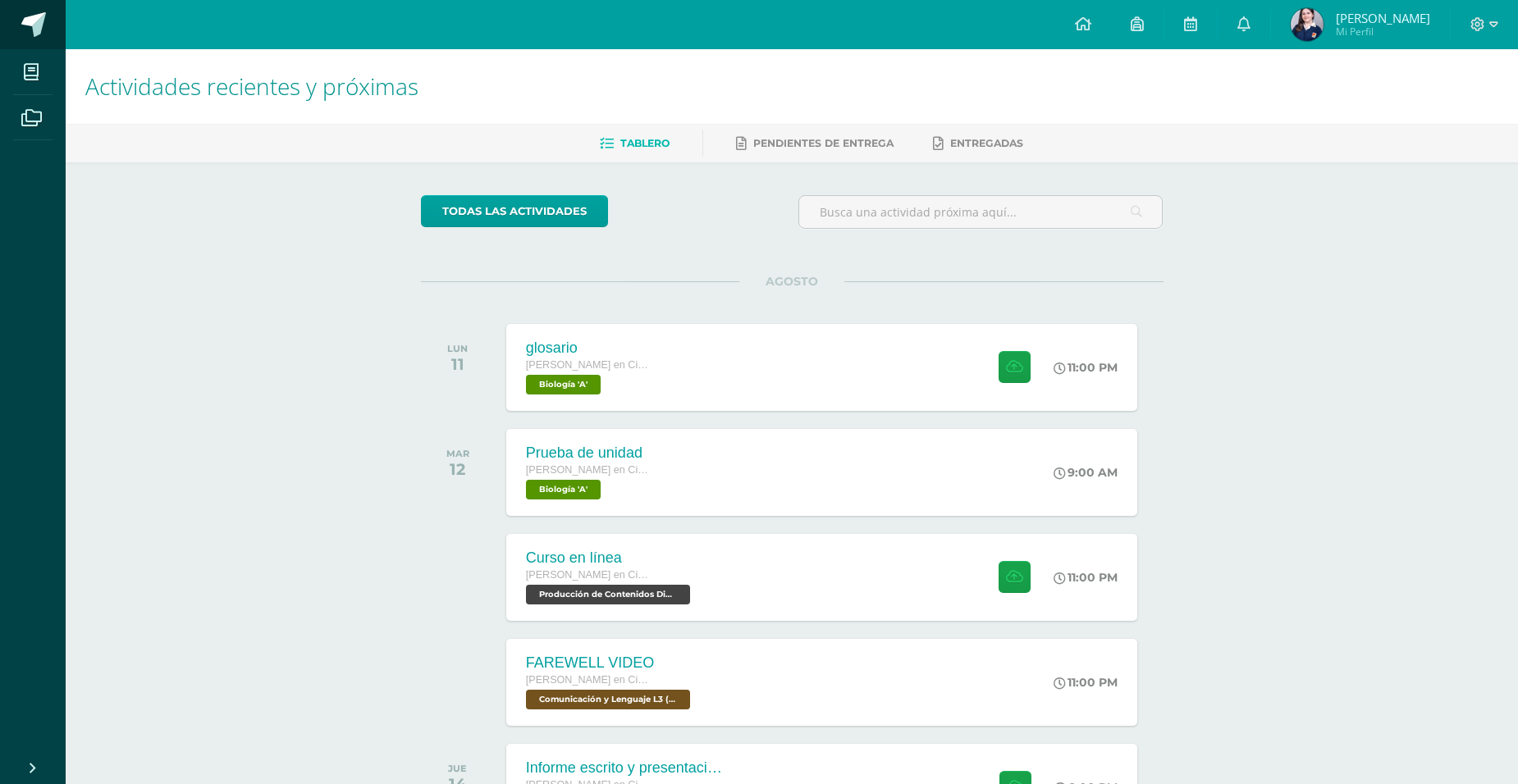
click at [48, 29] on link at bounding box center [33, 25] width 66 height 49
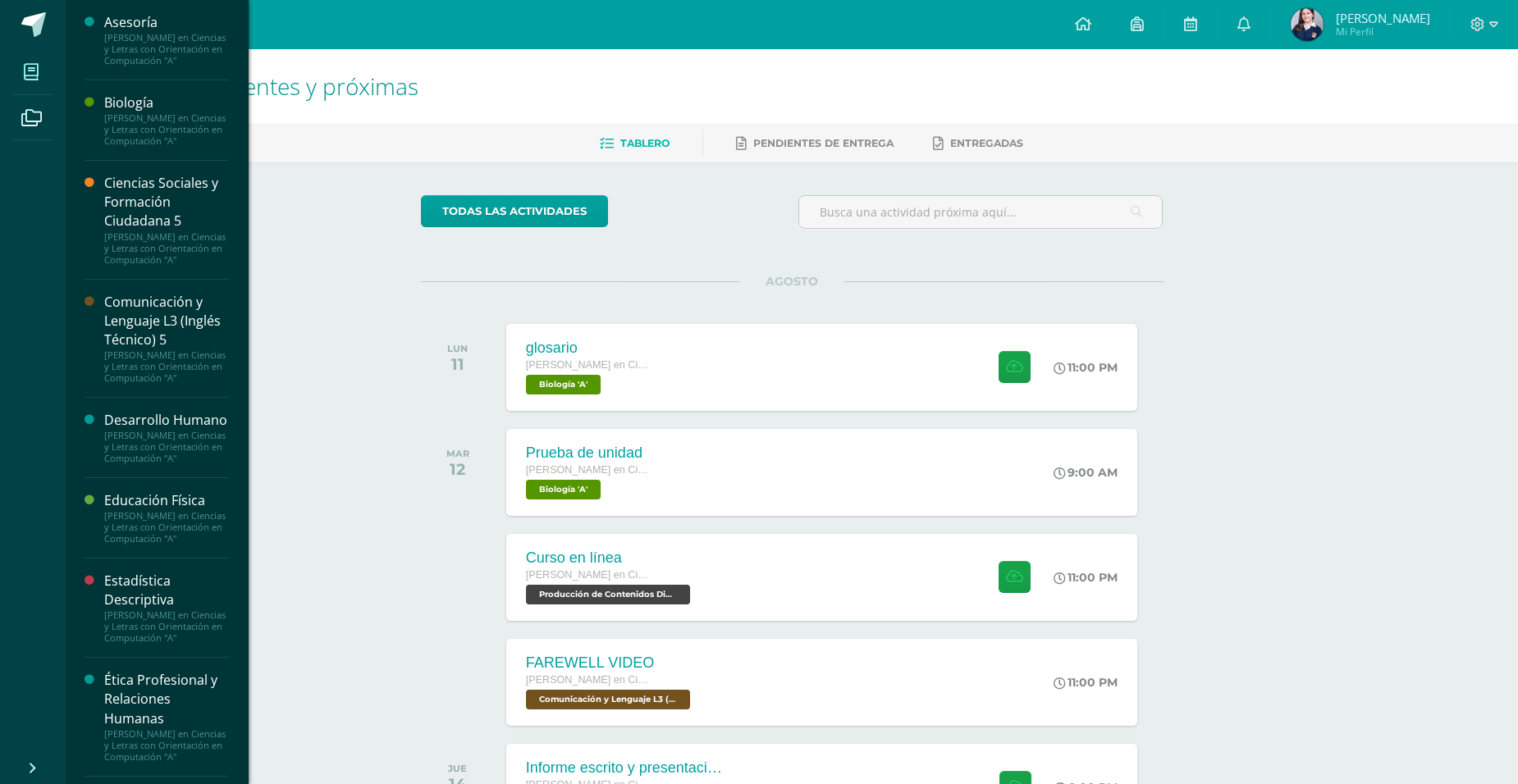
click at [24, 78] on icon at bounding box center [31, 72] width 15 height 16
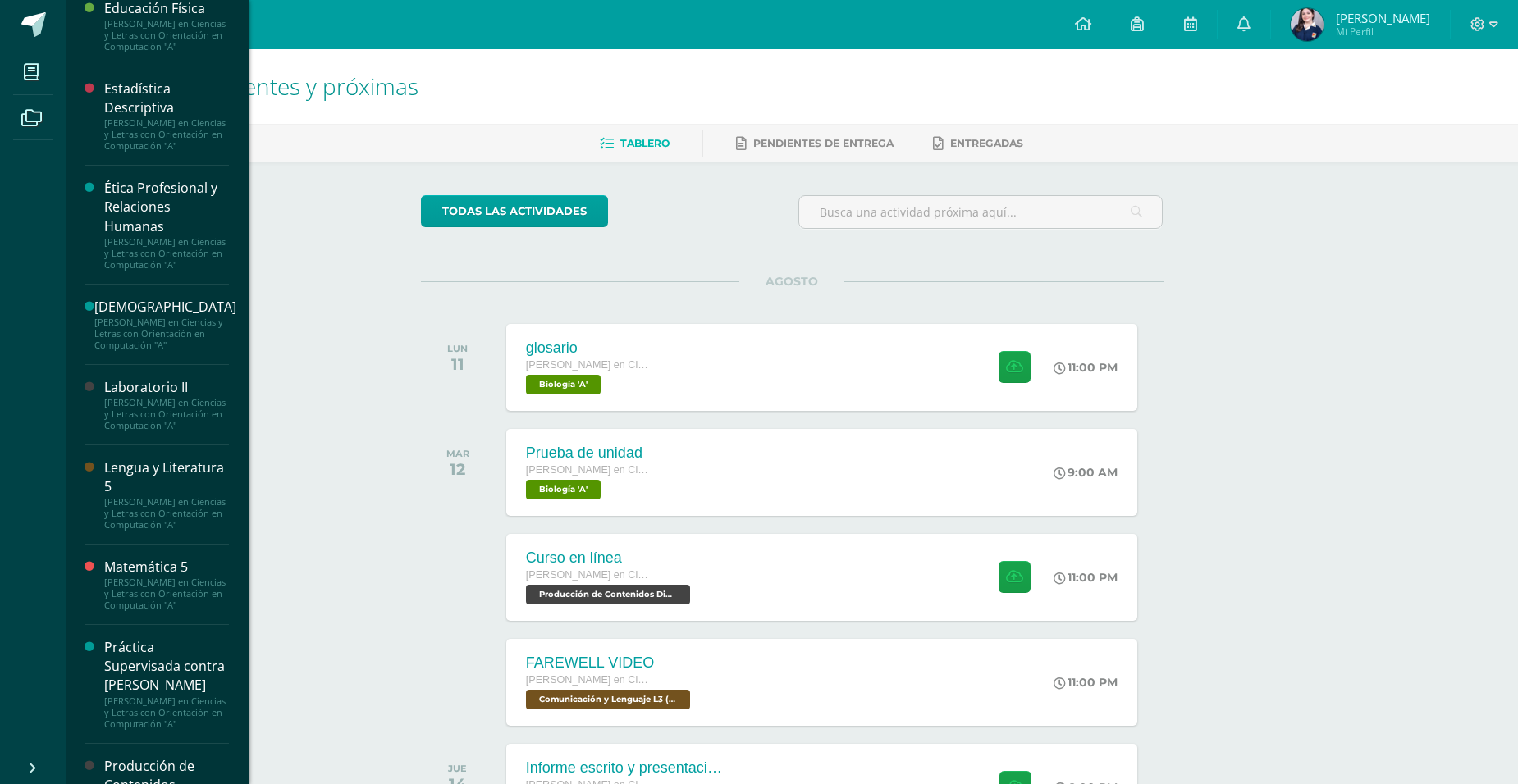
scroll to position [541, 0]
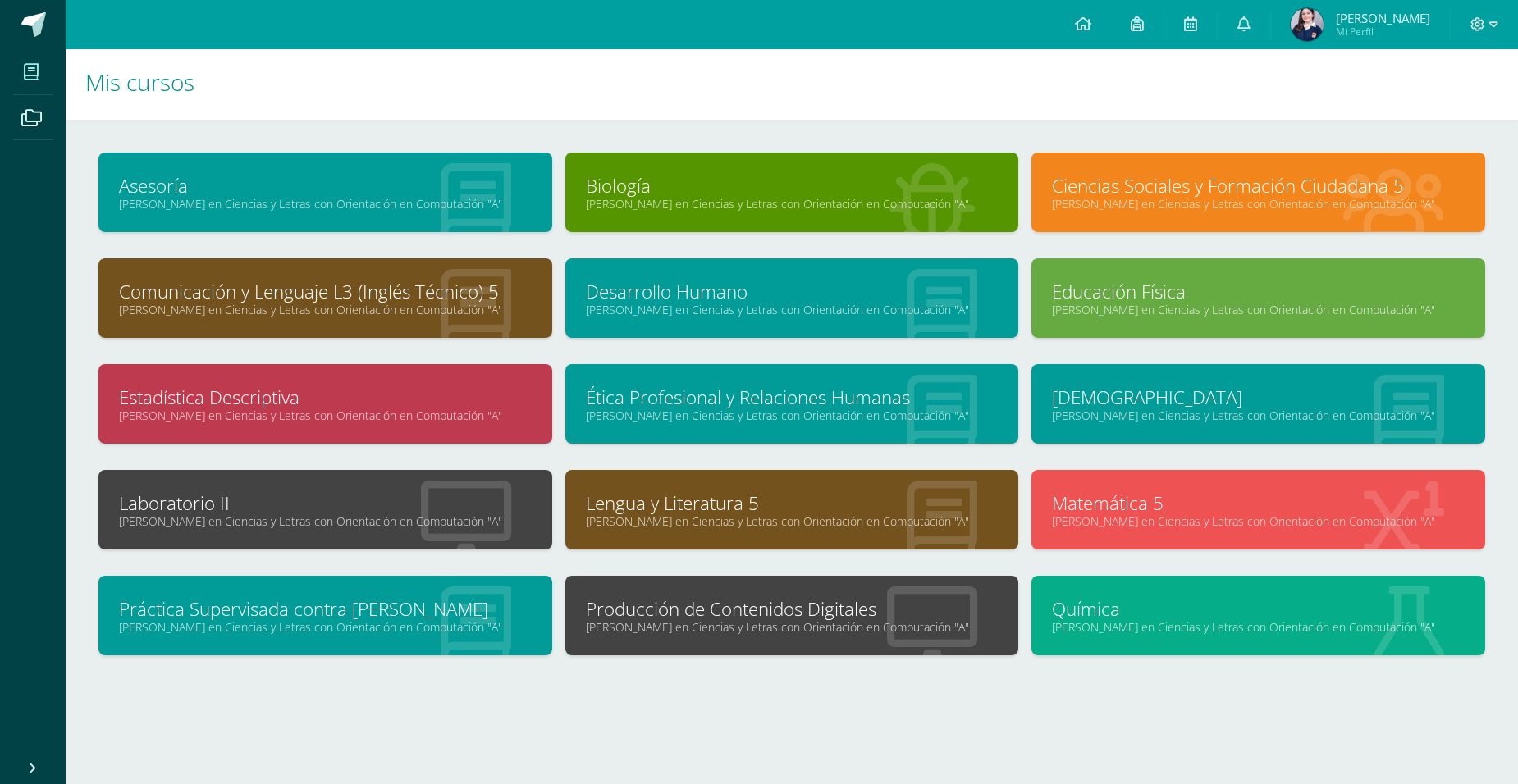
scroll to position [5, 0]
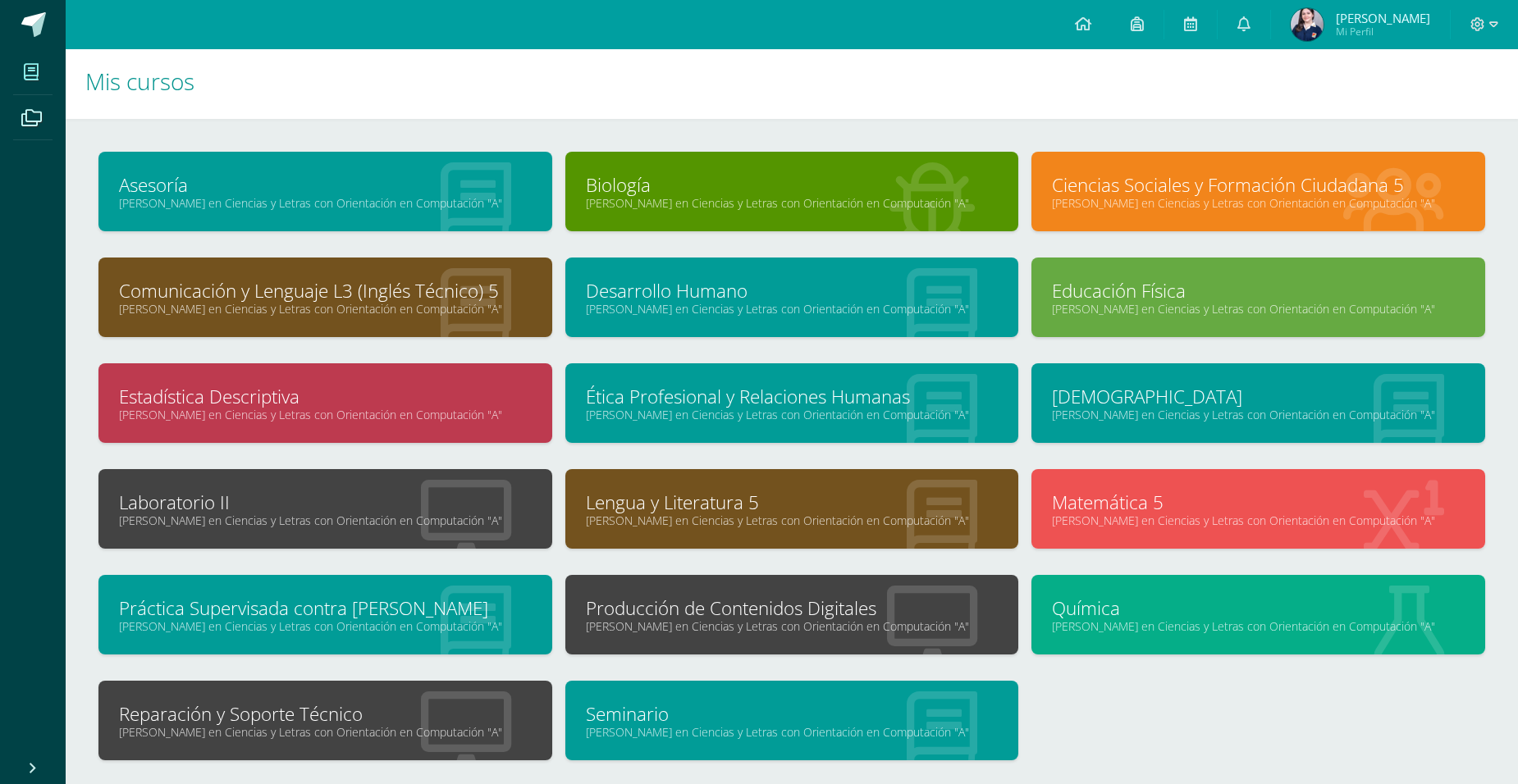
click at [374, 711] on link "Reparación y Soporte Técnico" at bounding box center [325, 713] width 413 height 25
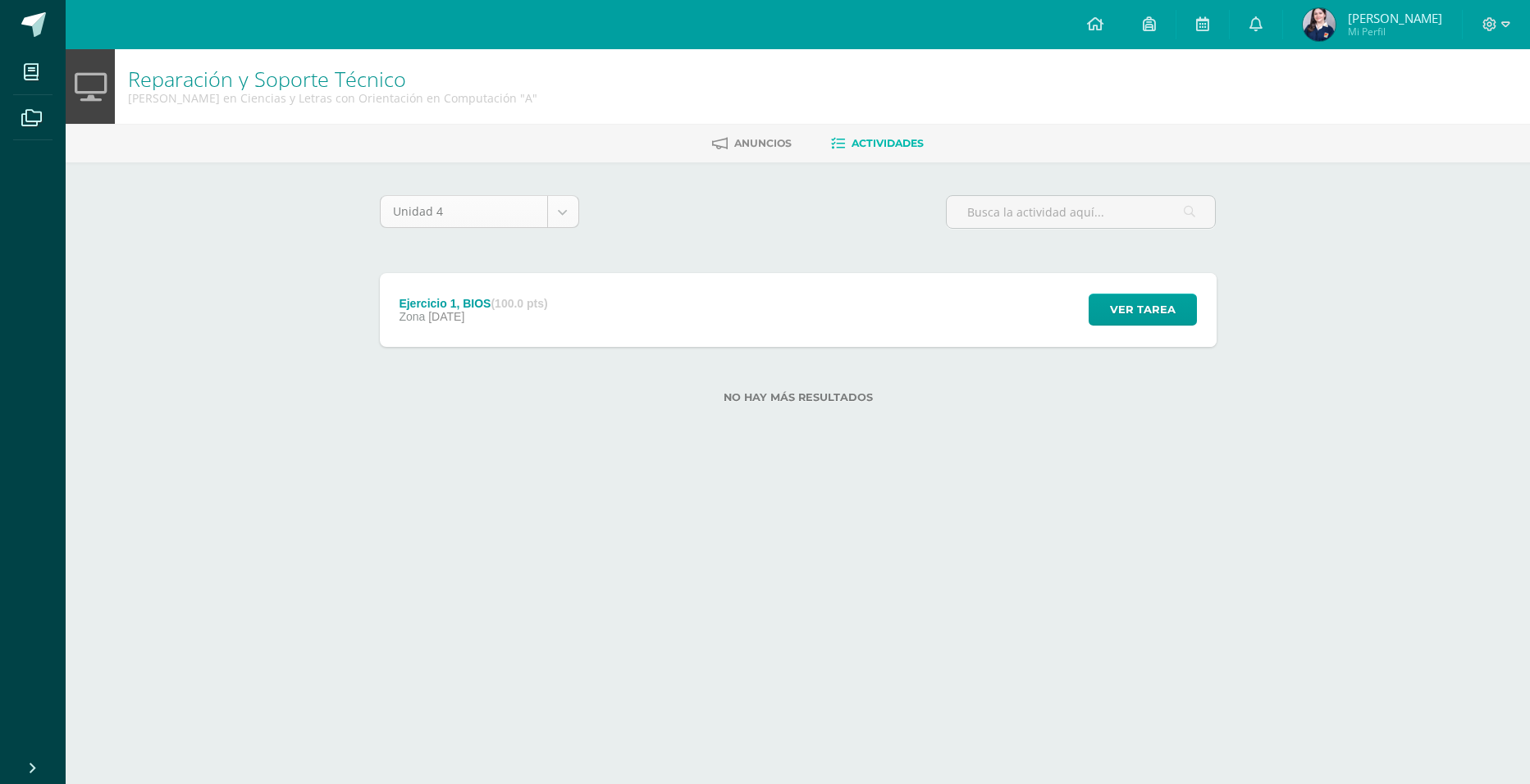
click at [567, 211] on body "Mis cursos Archivos Cerrar panel Asesoría [PERSON_NAME] en Ciencias y Letras co…" at bounding box center [765, 228] width 1530 height 456
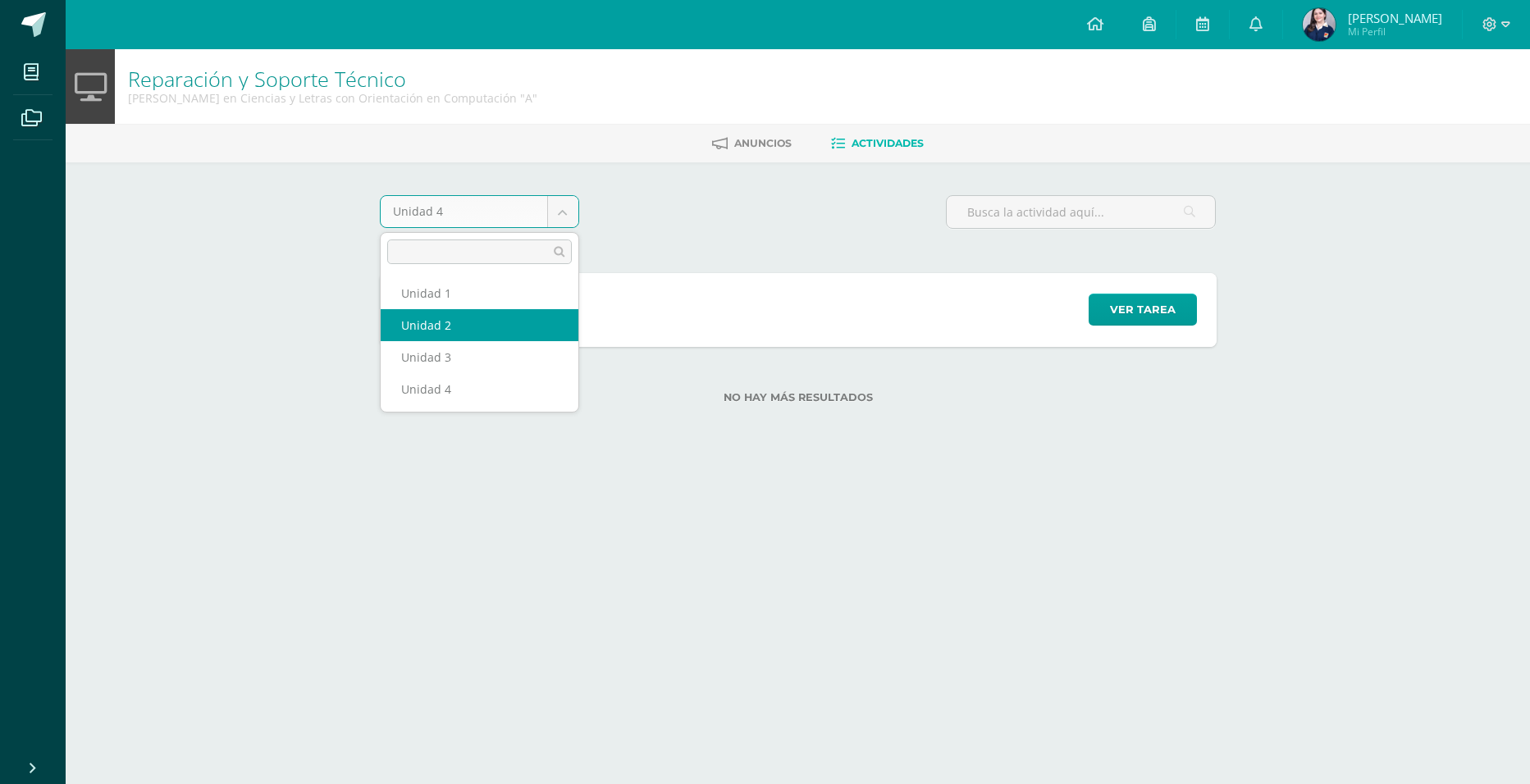
select select "Unidad 2"
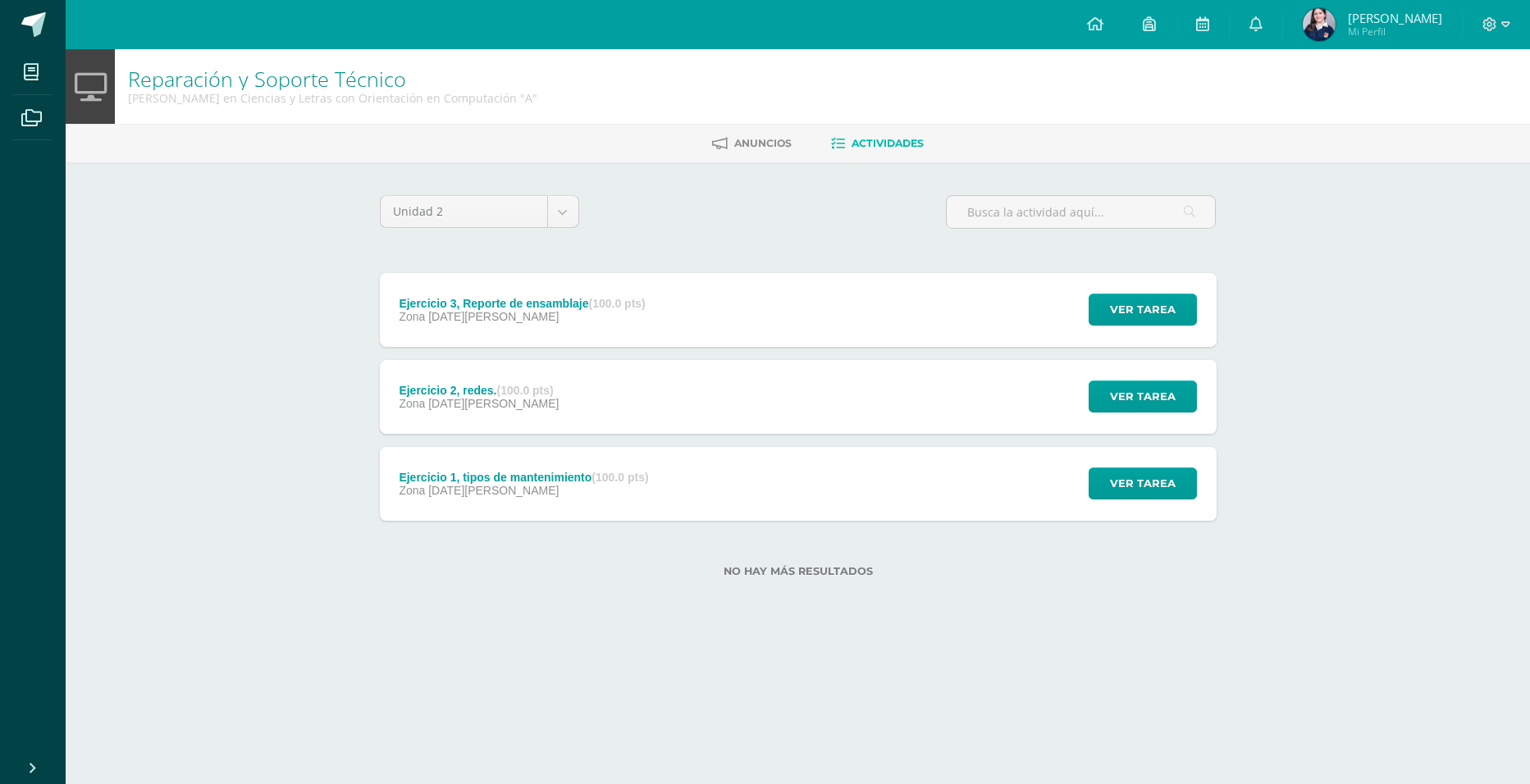
click at [569, 315] on div "Zona [DATE][PERSON_NAME]" at bounding box center [522, 317] width 246 height 13
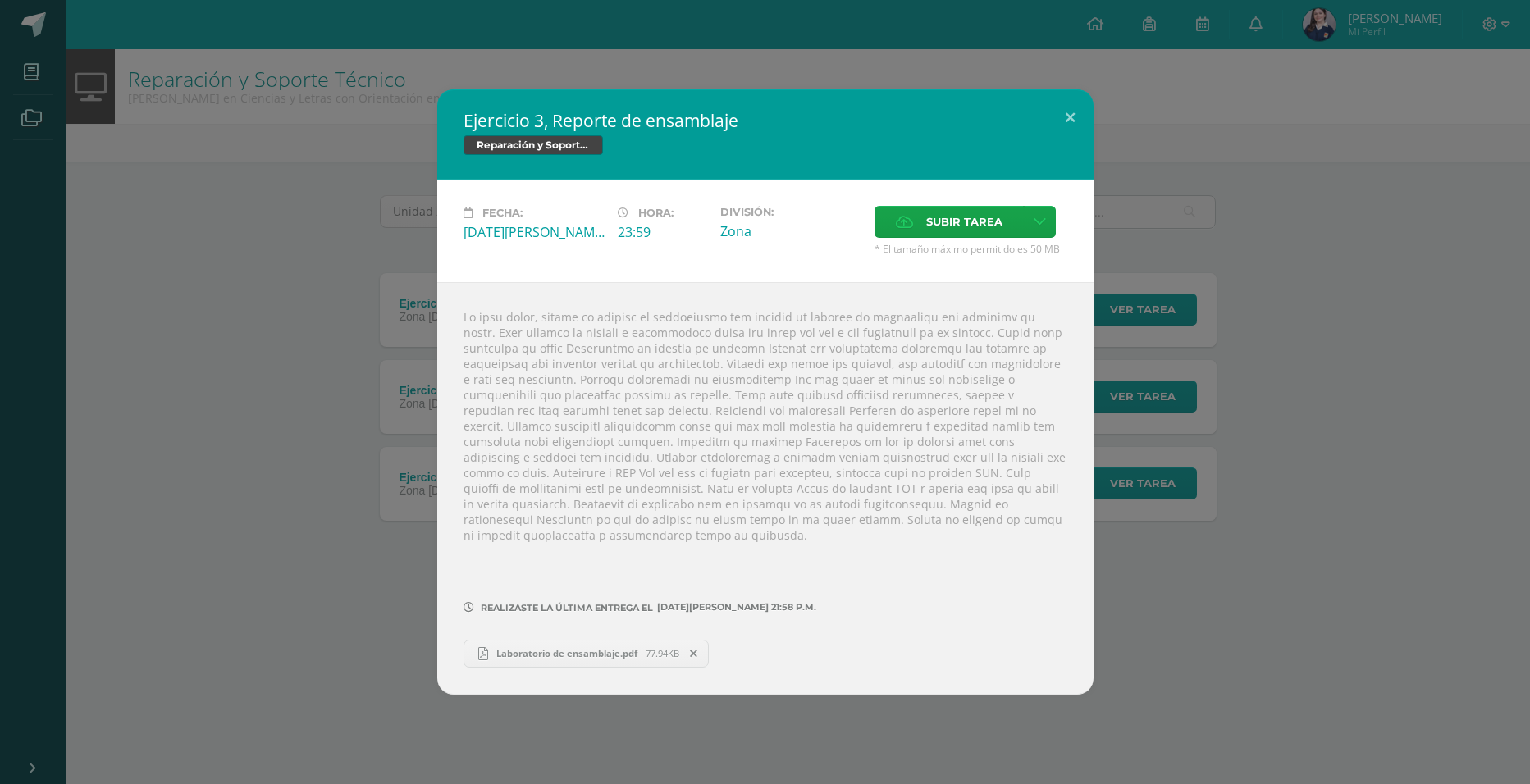
click at [485, 647] on icon at bounding box center [483, 654] width 10 height 13
